Goal: Task Accomplishment & Management: Use online tool/utility

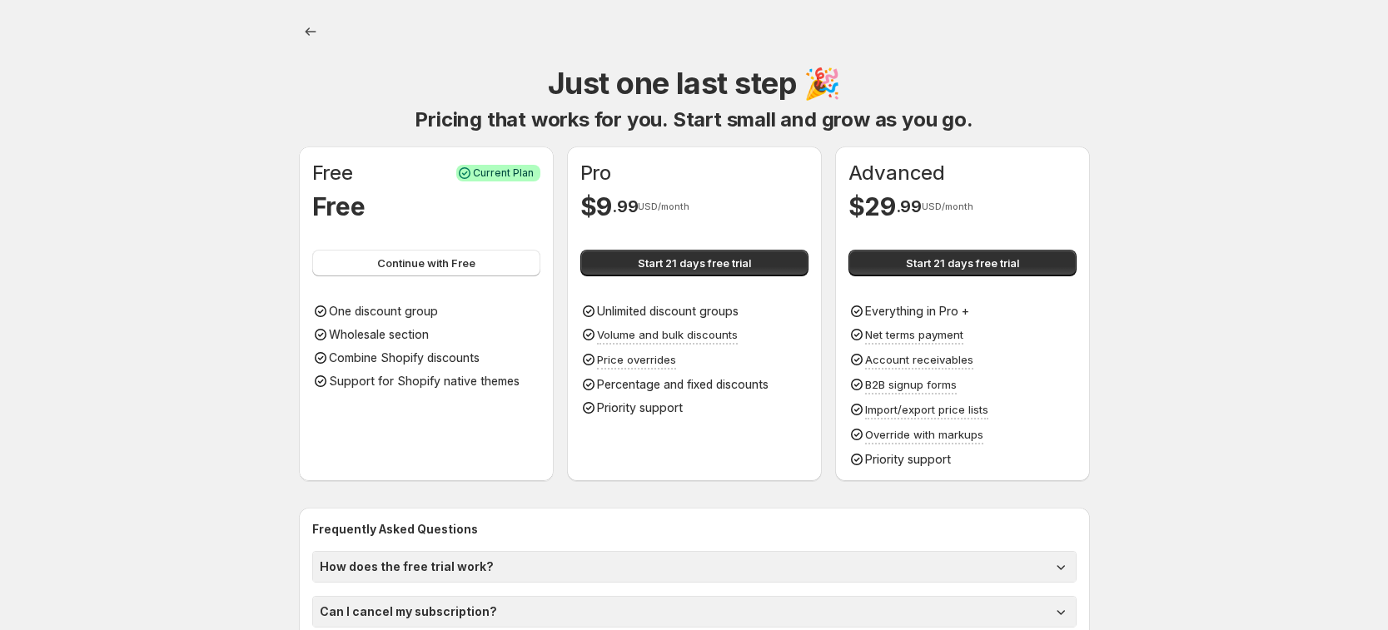
click at [445, 208] on div "Free" at bounding box center [426, 206] width 228 height 33
click at [445, 272] on button "Continue with Free" at bounding box center [426, 263] width 228 height 27
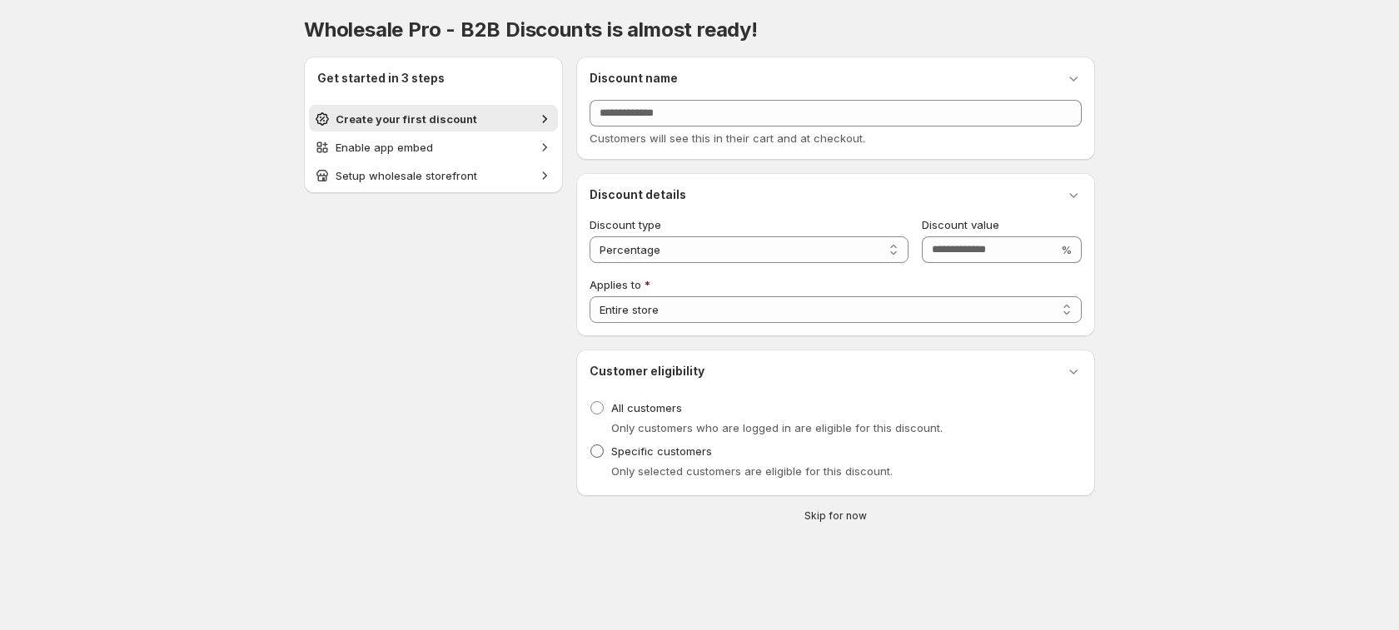
click at [669, 450] on span "Specific customers" at bounding box center [661, 451] width 101 height 13
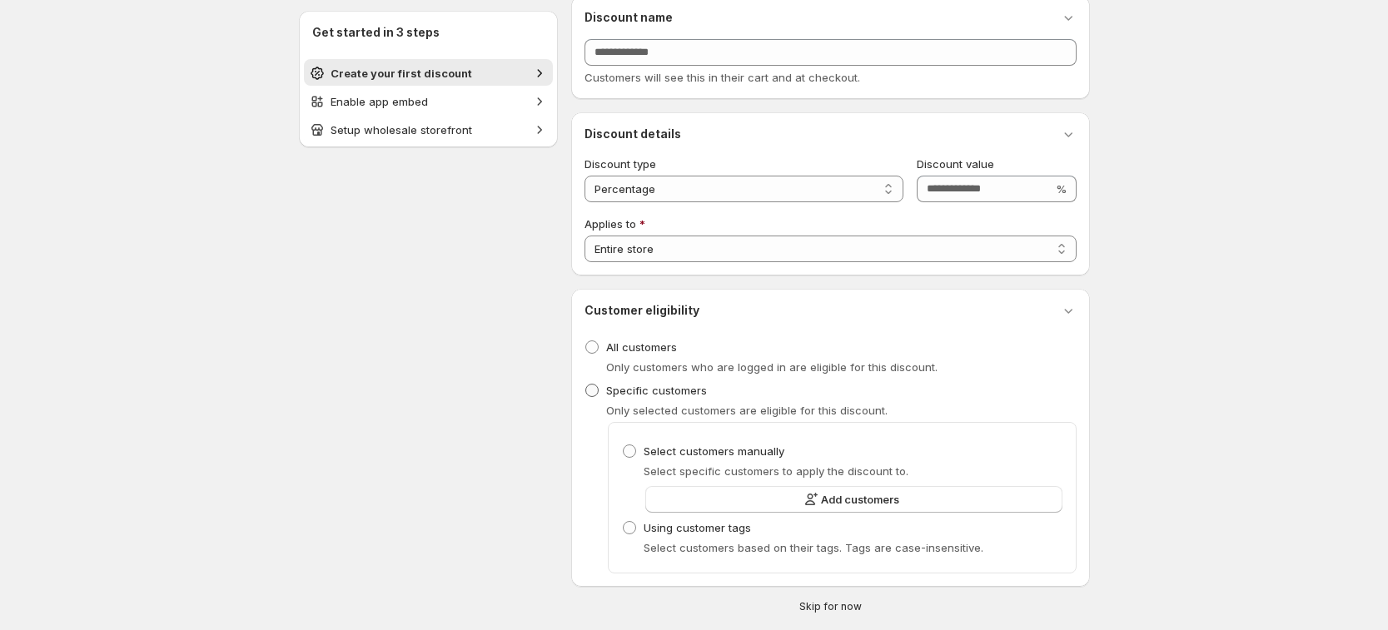
scroll to position [60, 0]
click at [646, 342] on span "All customers" at bounding box center [641, 347] width 71 height 13
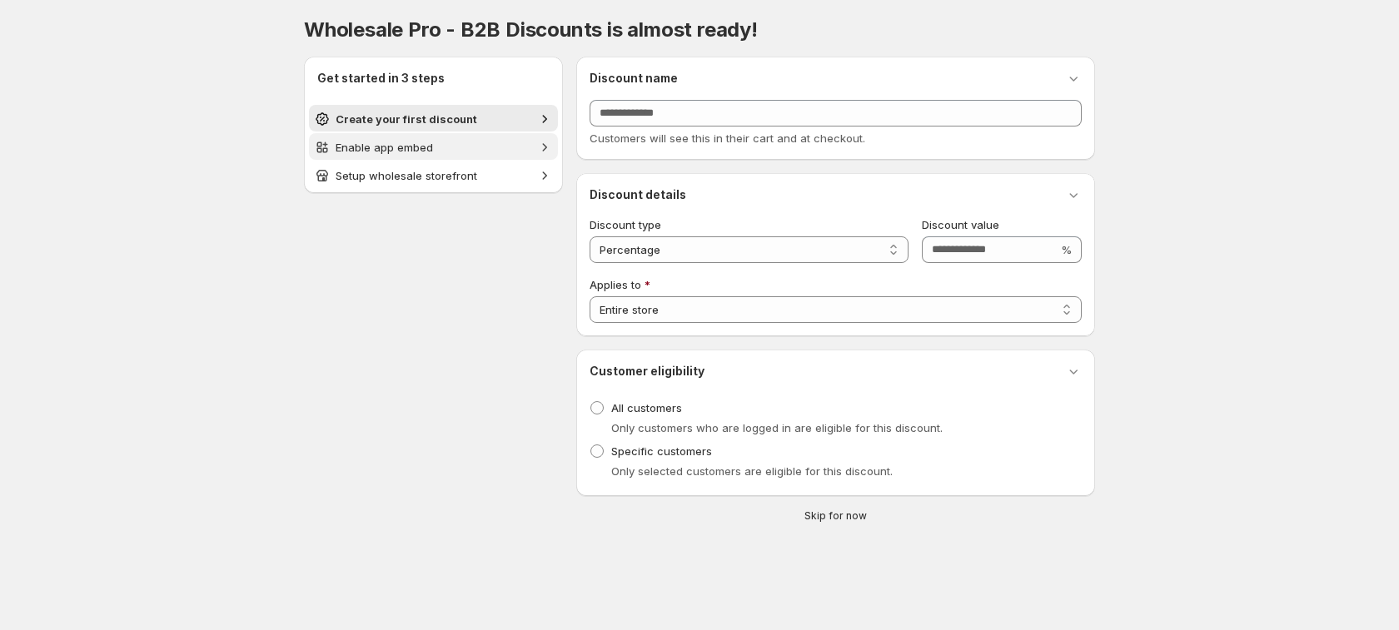
click at [474, 146] on span "Enable app embed" at bounding box center [434, 147] width 196 height 17
click at [487, 172] on span "Setup wholesale storefront" at bounding box center [434, 175] width 196 height 17
click at [428, 148] on span "Enable app embed" at bounding box center [384, 147] width 97 height 13
click at [416, 86] on h2 "Get started in 3 steps" at bounding box center [433, 78] width 232 height 17
click at [416, 118] on span "Create your first discount" at bounding box center [407, 118] width 142 height 13
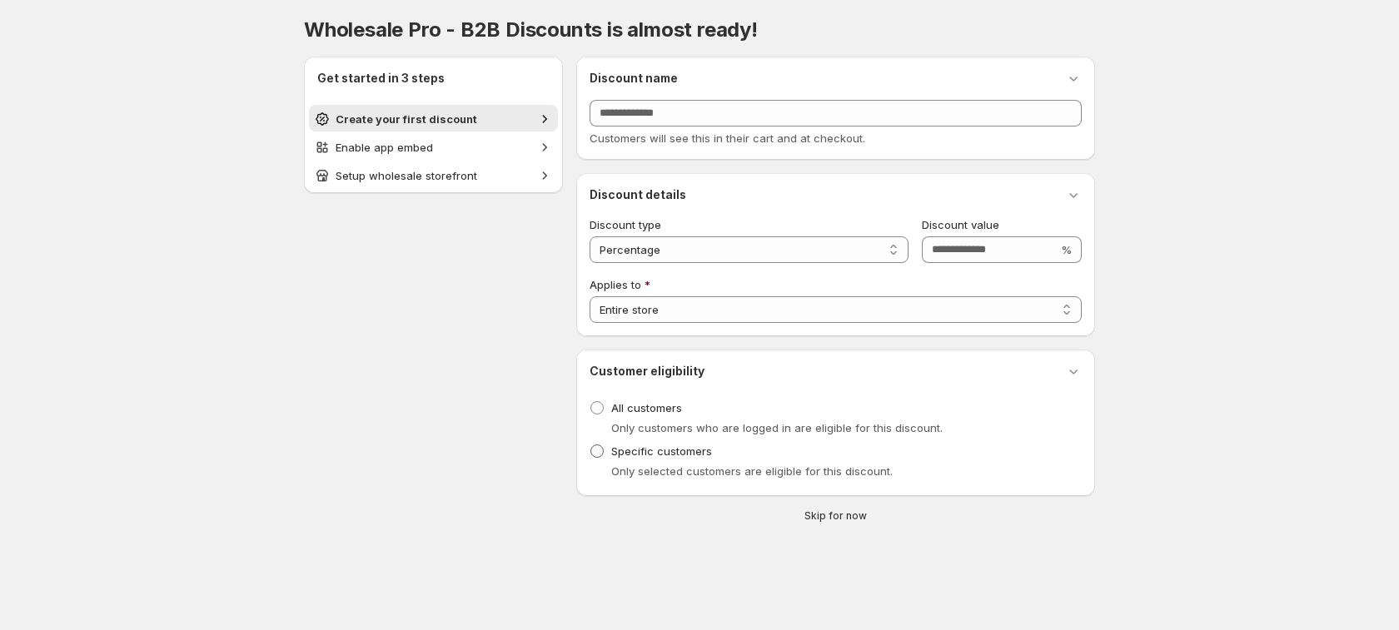
click at [688, 455] on span "Specific customers" at bounding box center [661, 451] width 101 height 13
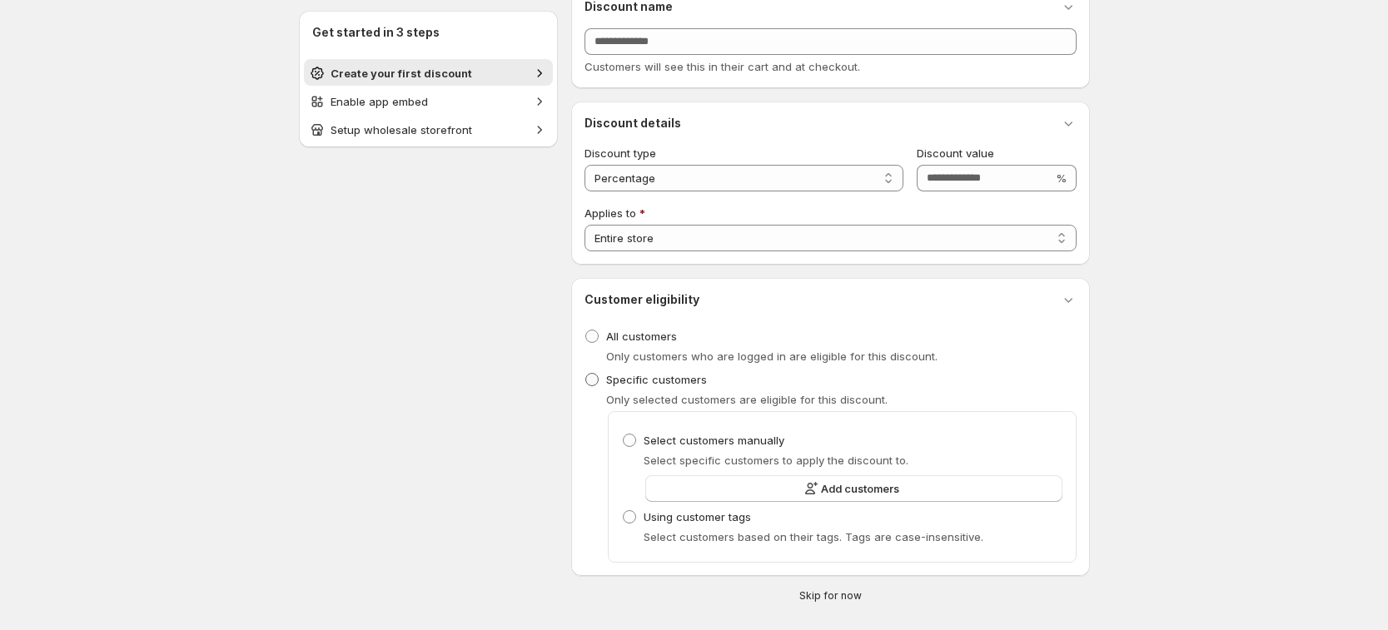
scroll to position [94, 0]
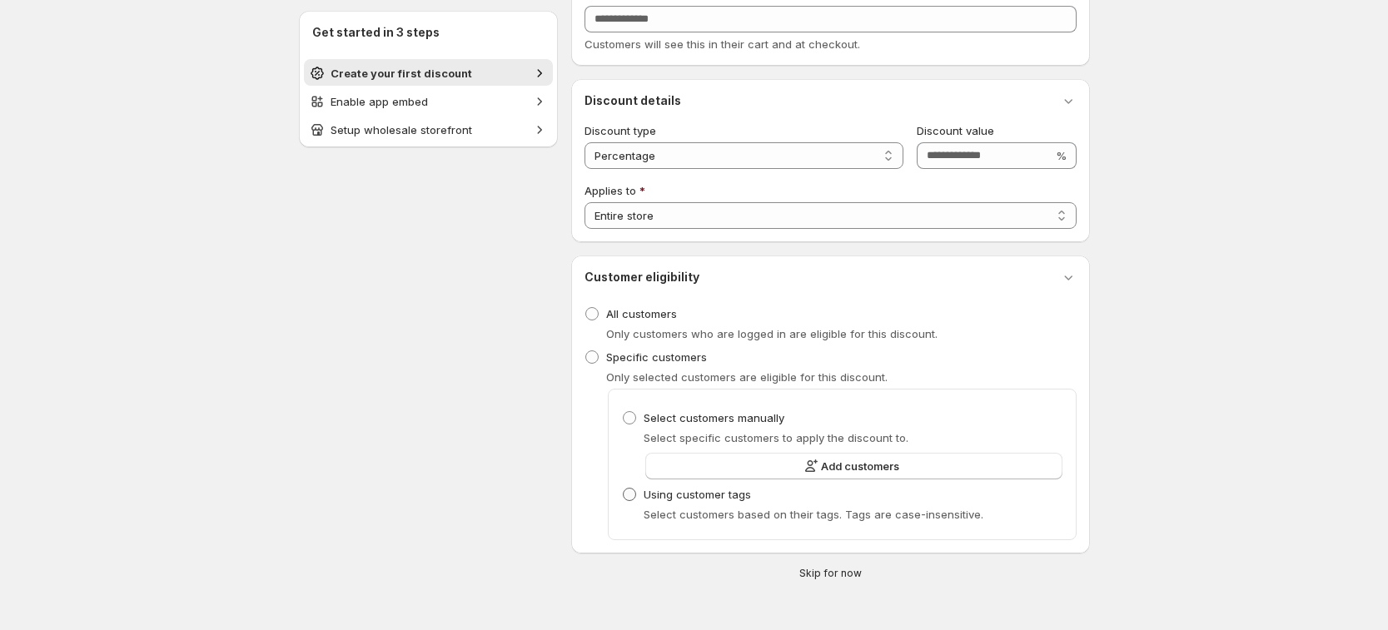
click at [723, 495] on span "Using customer tags" at bounding box center [697, 494] width 107 height 13
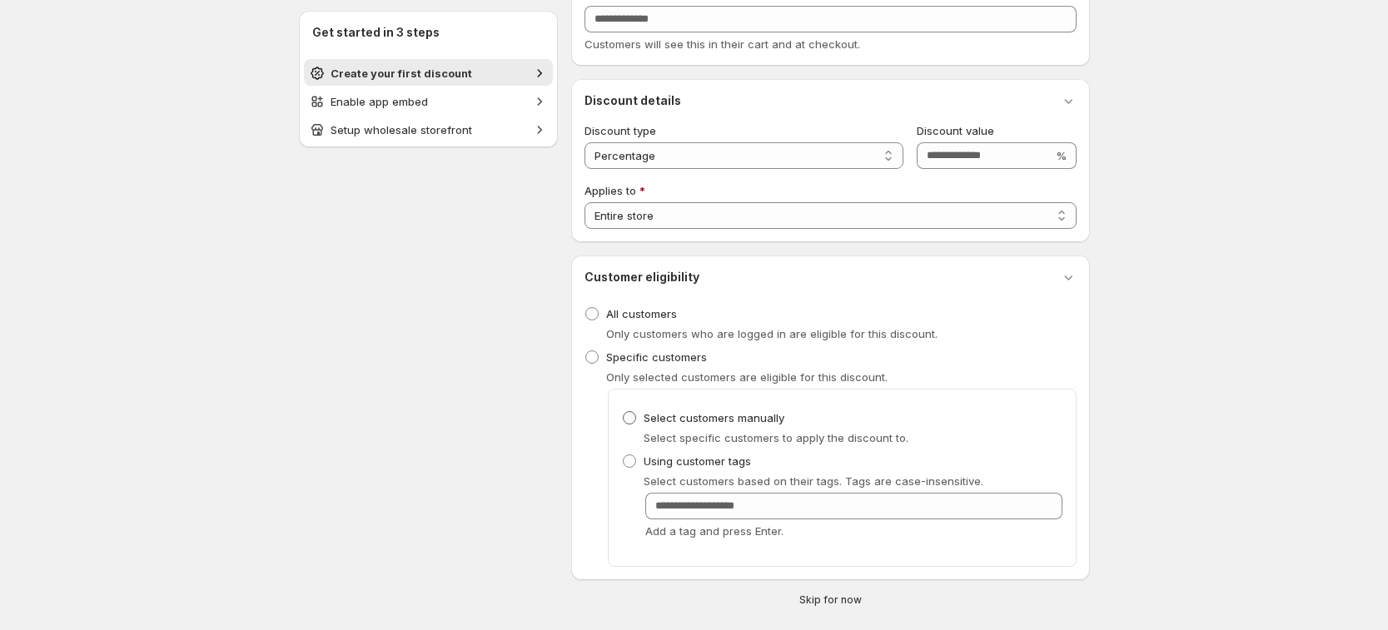
click at [696, 418] on span "Select customers manually" at bounding box center [714, 417] width 141 height 13
